Goal: Transaction & Acquisition: Purchase product/service

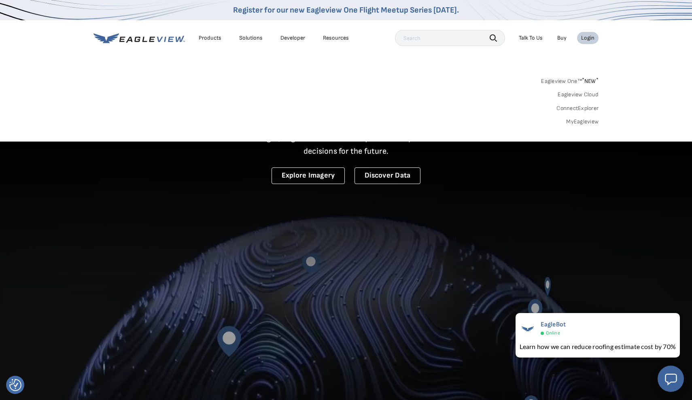
click at [588, 39] on div "Login" at bounding box center [587, 37] width 13 height 7
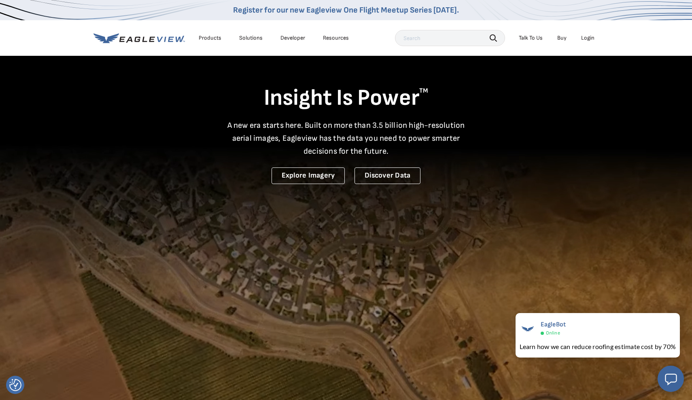
click at [588, 39] on div "Login" at bounding box center [587, 37] width 13 height 7
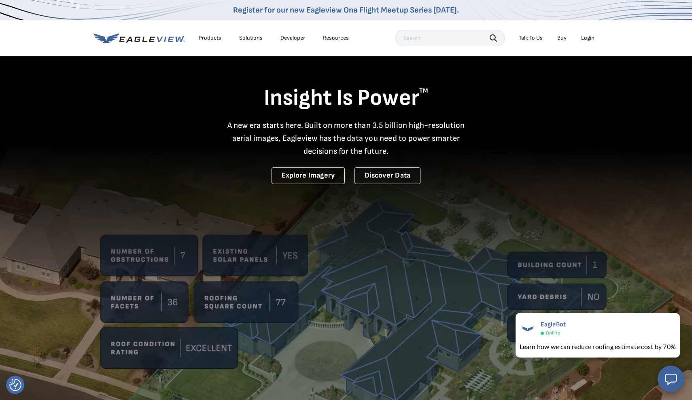
click at [586, 38] on div "Login" at bounding box center [587, 37] width 13 height 7
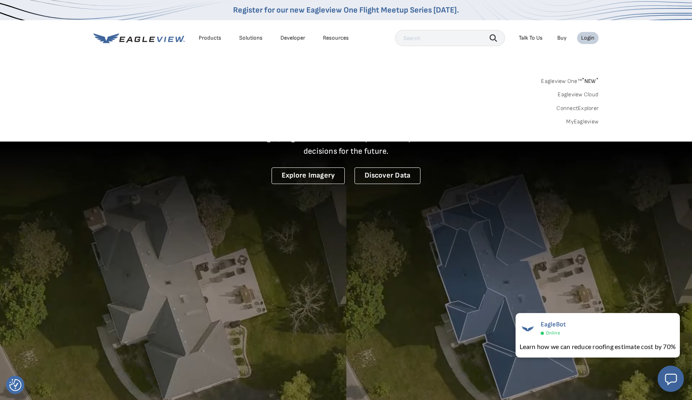
click at [589, 121] on link "MyEagleview" at bounding box center [582, 121] width 32 height 7
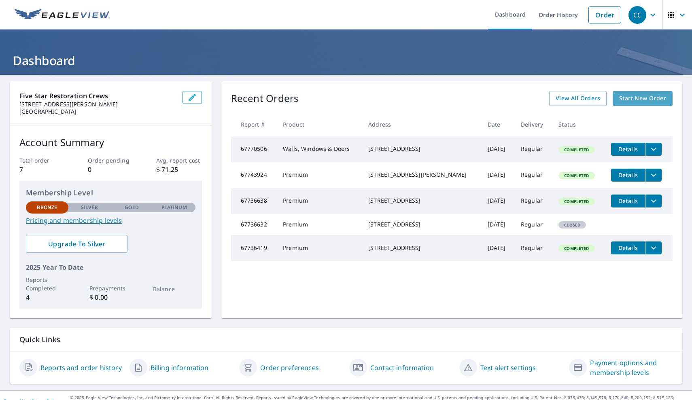
click at [634, 100] on span "Start New Order" at bounding box center [642, 99] width 47 height 10
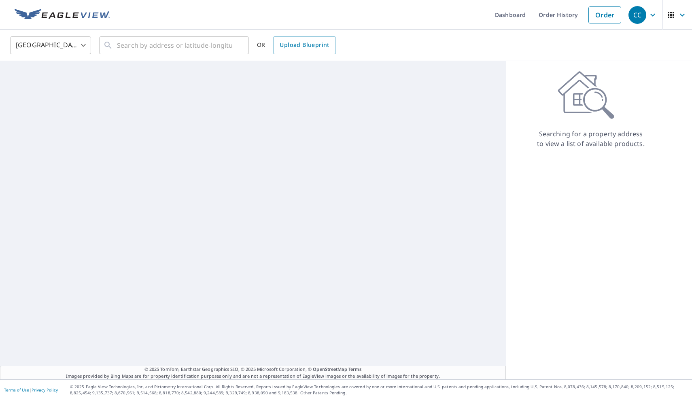
click at [340, 167] on div "© 2025 TomTom, Earthstar Geographics SIO, © 2025 Microsoft Corporation, © OpenS…" at bounding box center [253, 220] width 506 height 319
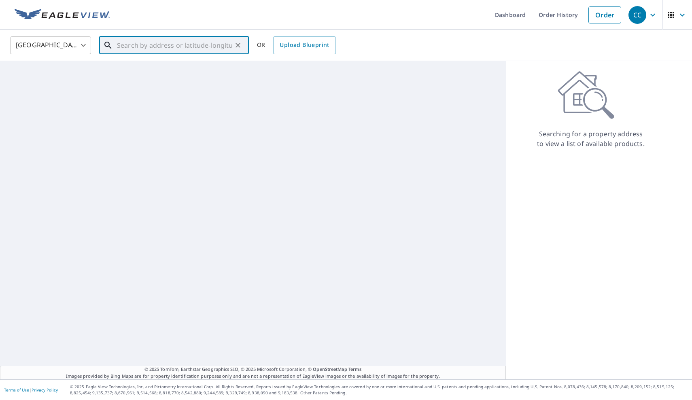
click at [129, 43] on input "text" at bounding box center [174, 45] width 115 height 23
type input "1"
click at [151, 66] on span "[STREET_ADDRESS]" at bounding box center [178, 69] width 127 height 10
type input "[STREET_ADDRESS]"
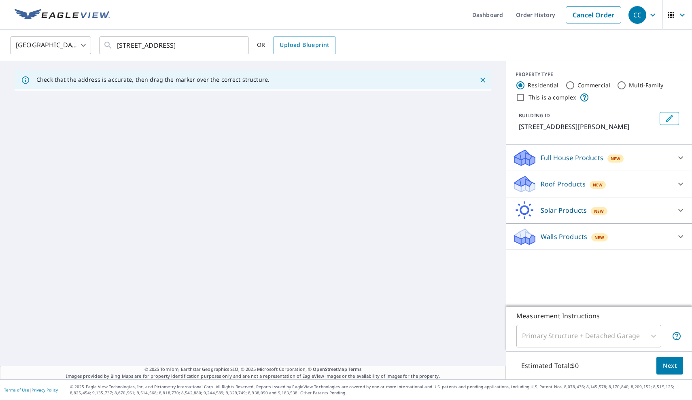
click at [594, 160] on p "Full House Products" at bounding box center [572, 158] width 63 height 10
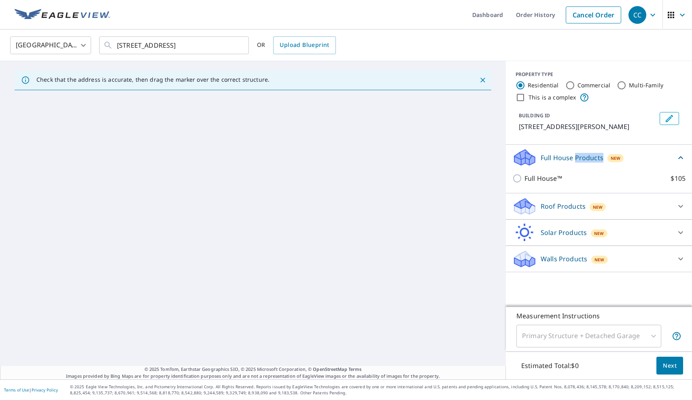
click at [594, 160] on p "Full House Products" at bounding box center [572, 158] width 63 height 10
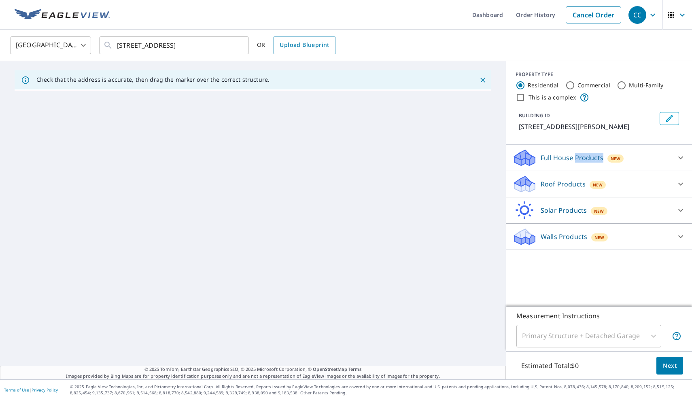
click at [594, 160] on p "Full House Products" at bounding box center [572, 158] width 63 height 10
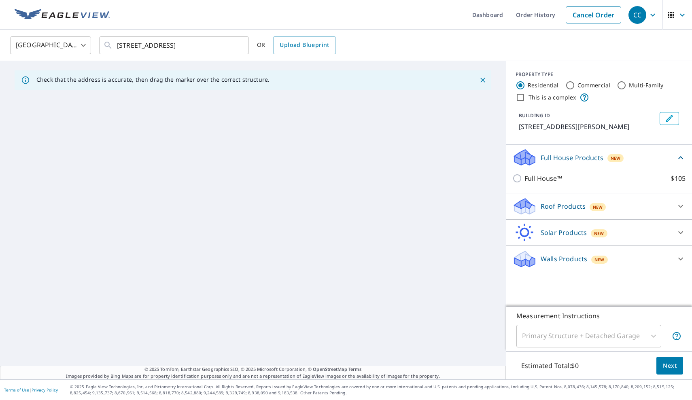
click at [573, 203] on p "Roof Products" at bounding box center [563, 207] width 45 height 10
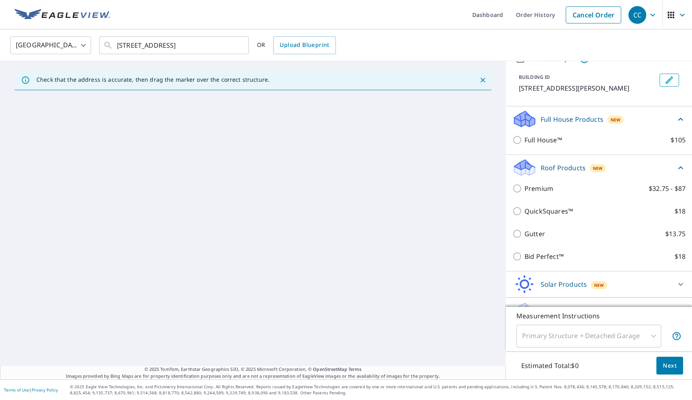
scroll to position [39, 0]
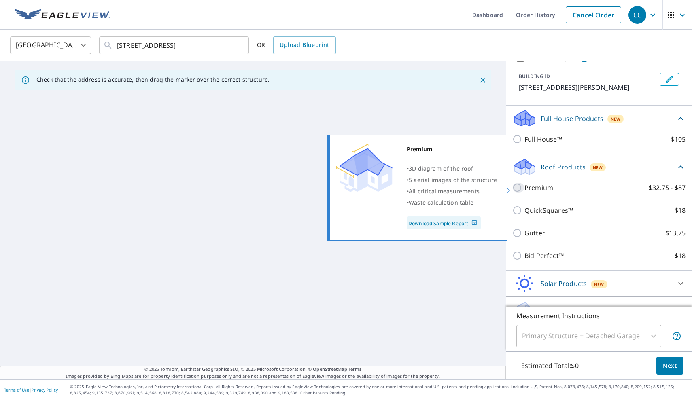
click at [515, 185] on input "Premium $32.75 - $87" at bounding box center [519, 188] width 12 height 10
checkbox input "true"
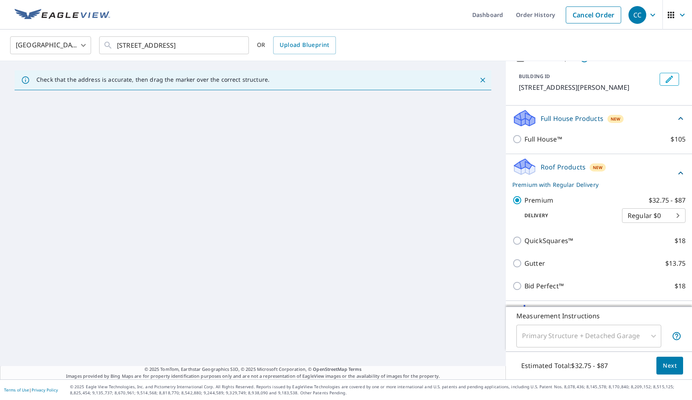
click at [669, 369] on span "Next" at bounding box center [670, 366] width 14 height 10
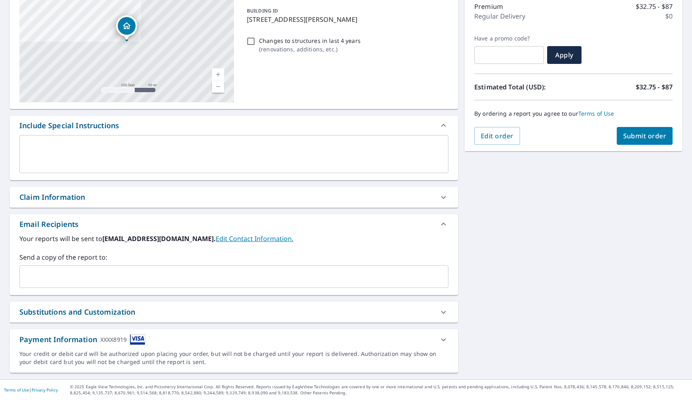
scroll to position [107, 0]
click at [645, 130] on button "Submit order" at bounding box center [645, 136] width 56 height 18
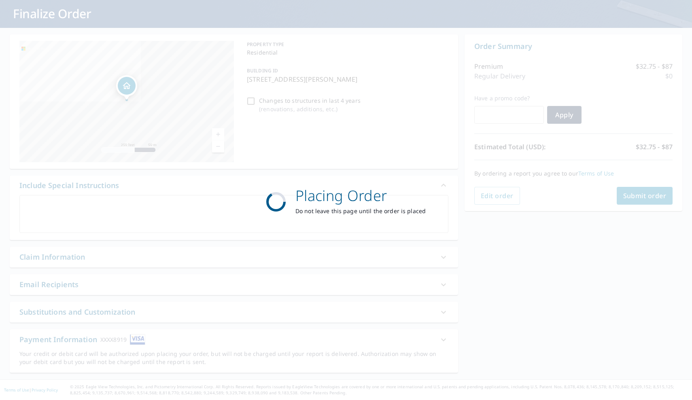
scroll to position [47, 0]
